Goal: Communication & Community: Connect with others

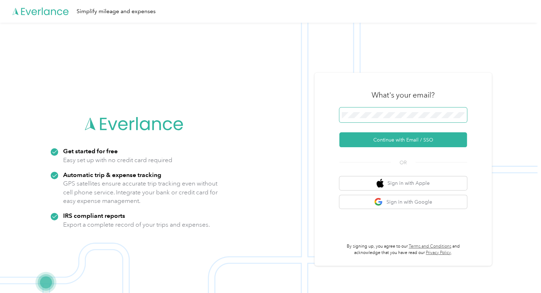
click at [407, 118] on span at bounding box center [403, 114] width 128 height 15
click at [388, 138] on button "Continue with Email / SSO" at bounding box center [403, 139] width 128 height 15
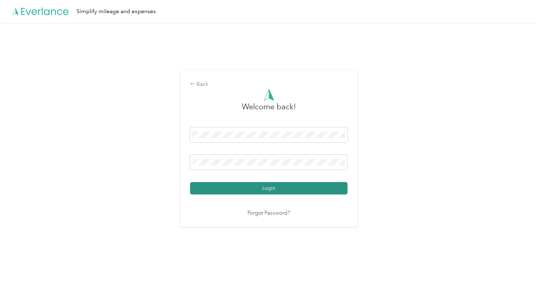
click at [281, 184] on button "Login" at bounding box center [268, 188] width 157 height 12
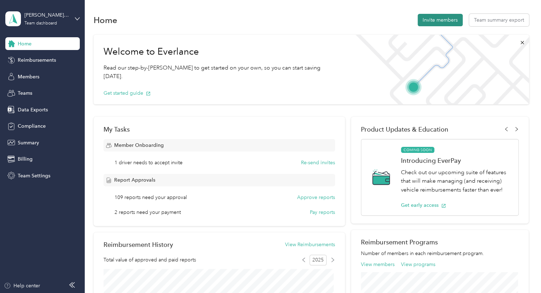
click at [429, 22] on button "Invite members" at bounding box center [440, 20] width 45 height 12
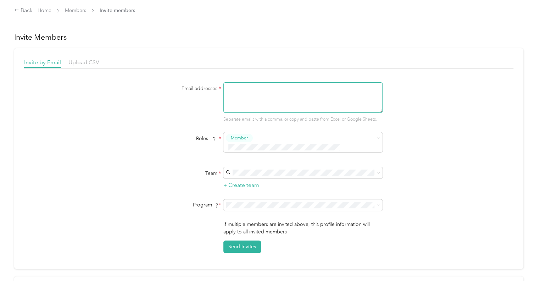
click at [285, 90] on textarea at bounding box center [302, 97] width 159 height 30
type textarea "[EMAIL_ADDRESS][DOMAIN_NAME]"
click at [262, 173] on span "[PERSON_NAME] Medical (Main organization)" at bounding box center [278, 176] width 102 height 6
click at [252, 242] on span "FAVR NM Group 2025 (FAVR)" at bounding box center [260, 243] width 67 height 6
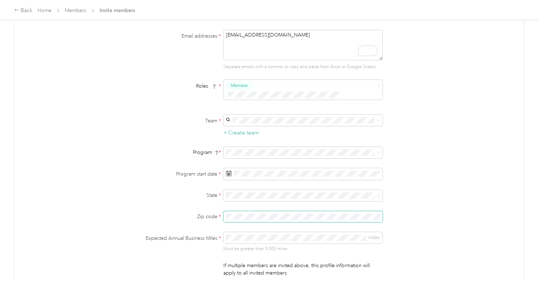
scroll to position [71, 0]
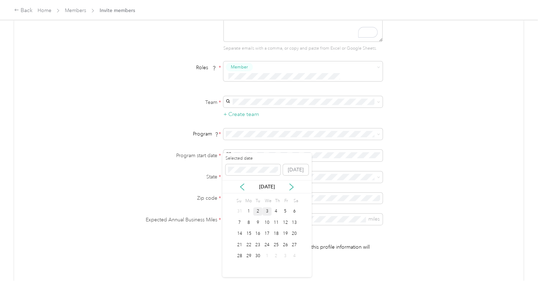
click at [257, 213] on div "2" at bounding box center [257, 211] width 9 height 9
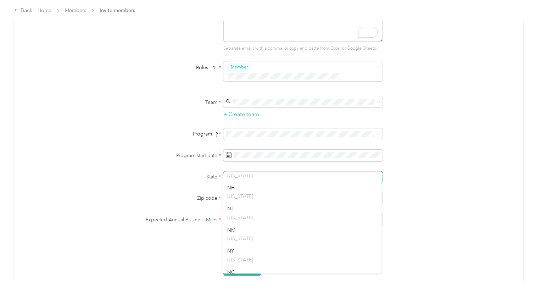
scroll to position [638, 0]
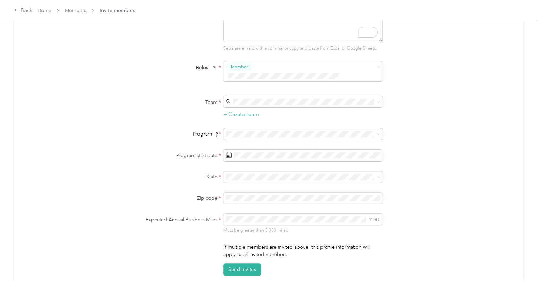
click at [246, 266] on p "[US_STATE]" at bounding box center [301, 267] width 149 height 7
click at [245, 213] on span "miles" at bounding box center [302, 218] width 159 height 11
click at [238, 263] on button "Send Invites" at bounding box center [242, 269] width 38 height 12
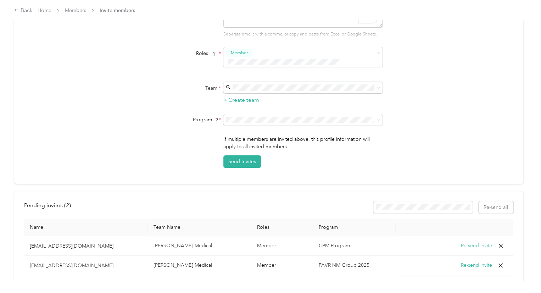
scroll to position [130, 0]
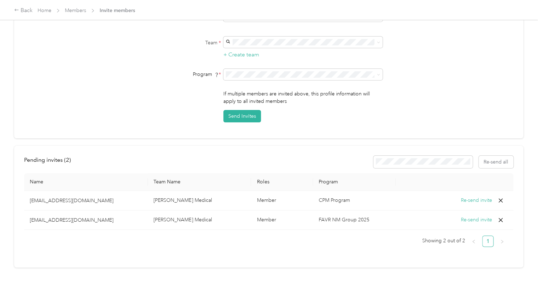
click at [477, 196] on button "Re-send invite" at bounding box center [476, 200] width 31 height 8
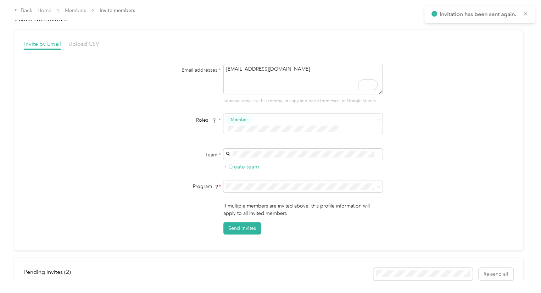
scroll to position [0, 0]
